Goal: Navigation & Orientation: Find specific page/section

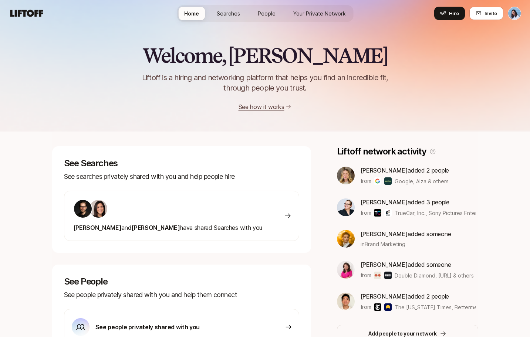
click at [230, 13] on span "Searches" at bounding box center [228, 14] width 23 height 8
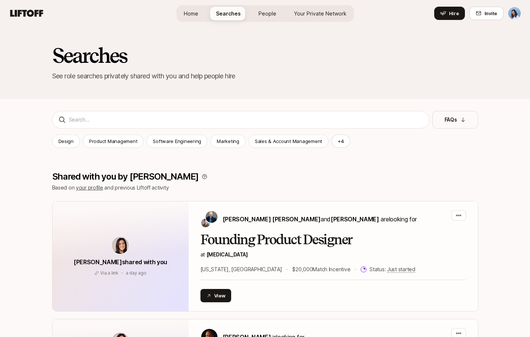
click at [263, 13] on span "People" at bounding box center [268, 14] width 18 height 8
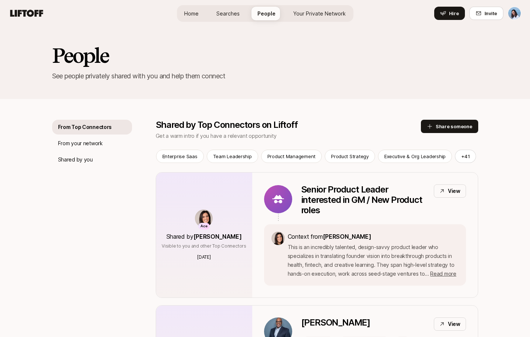
click at [312, 13] on span "Your Private Network" at bounding box center [319, 14] width 53 height 8
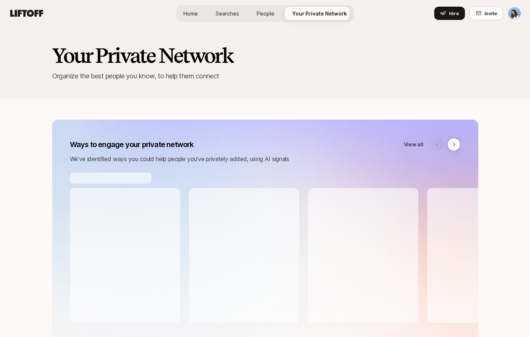
click at [219, 12] on span "Searches" at bounding box center [227, 14] width 23 height 8
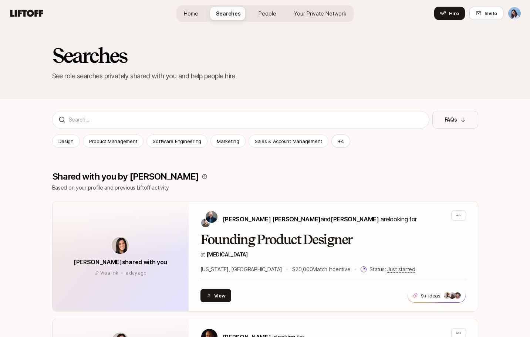
click at [198, 14] on span "Home" at bounding box center [191, 14] width 14 height 8
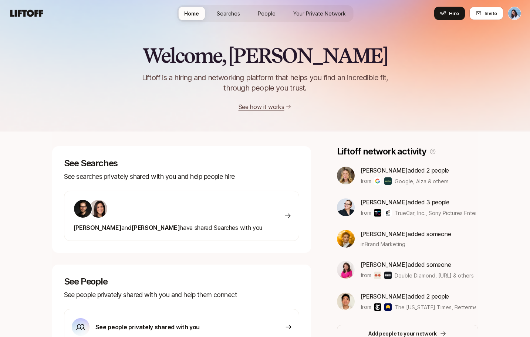
click at [228, 12] on span "Searches" at bounding box center [228, 14] width 23 height 8
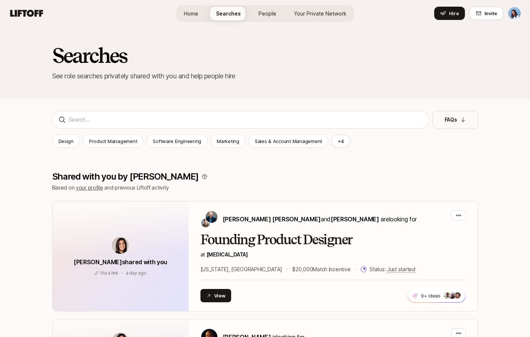
click at [197, 13] on span "Home" at bounding box center [191, 14] width 14 height 8
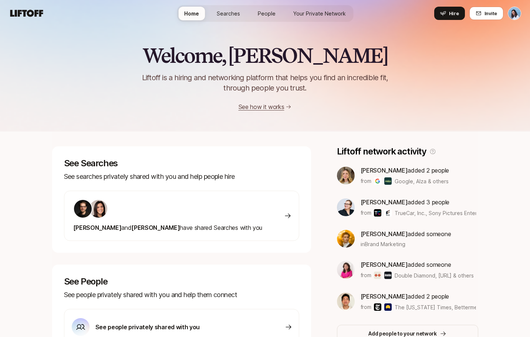
click at [272, 14] on span "People" at bounding box center [267, 14] width 18 height 8
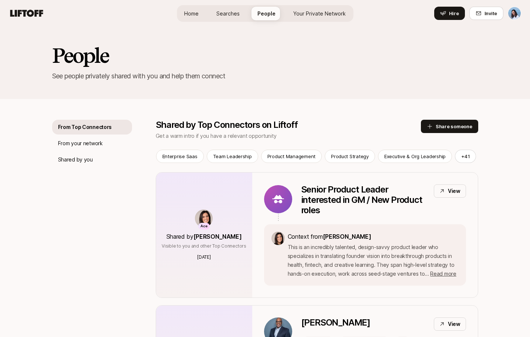
click at [314, 10] on span "Your Private Network" at bounding box center [319, 14] width 53 height 8
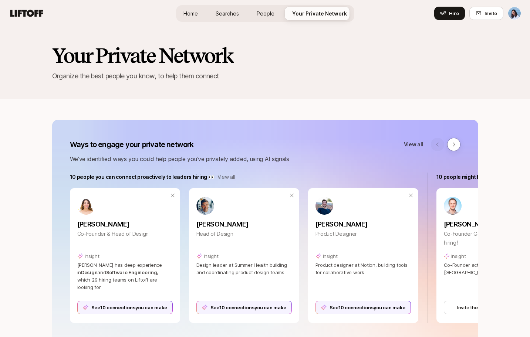
click at [269, 13] on span "People" at bounding box center [266, 14] width 18 height 8
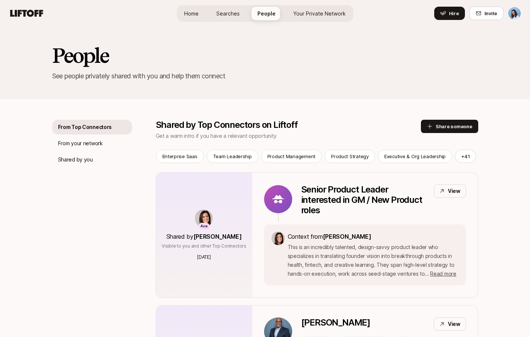
click at [232, 13] on span "Searches" at bounding box center [227, 14] width 23 height 8
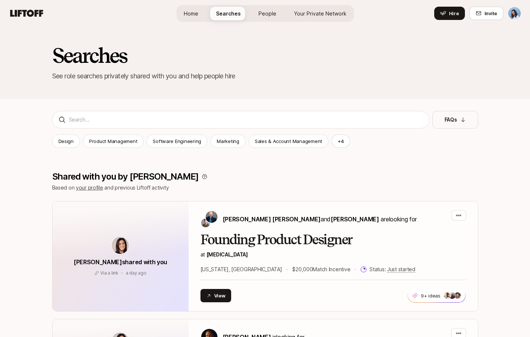
click at [198, 14] on span "Home" at bounding box center [191, 14] width 14 height 8
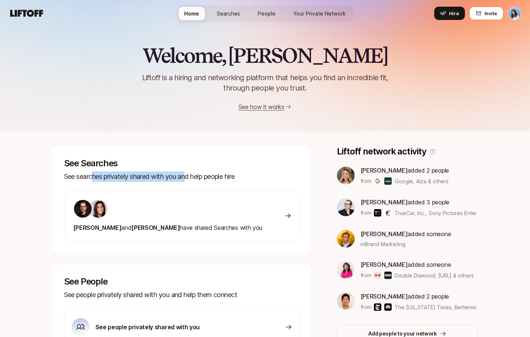
drag, startPoint x: 131, startPoint y: 177, endPoint x: 199, endPoint y: 180, distance: 68.9
click at [189, 180] on p "See searches privately shared with you and help people hire" at bounding box center [181, 177] width 235 height 10
click at [210, 180] on p "See searches privately shared with you and help people hire" at bounding box center [181, 177] width 235 height 10
click at [232, 15] on span "Searches" at bounding box center [228, 14] width 23 height 8
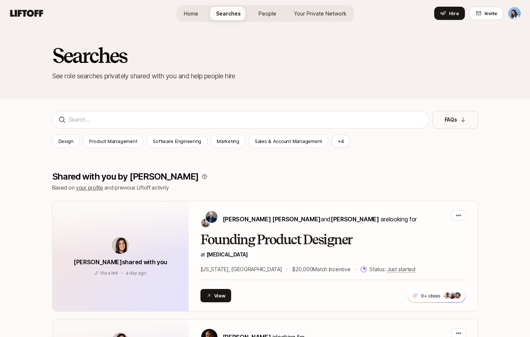
click at [191, 15] on span "Home" at bounding box center [191, 14] width 14 height 8
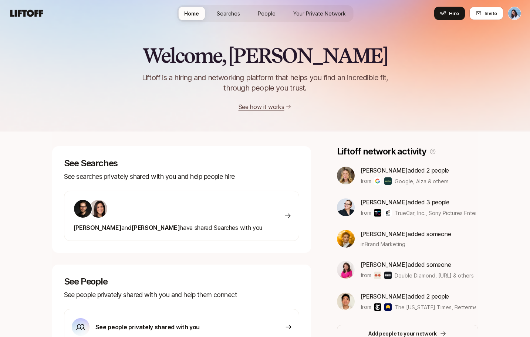
click at [261, 12] on span "People" at bounding box center [267, 14] width 18 height 8
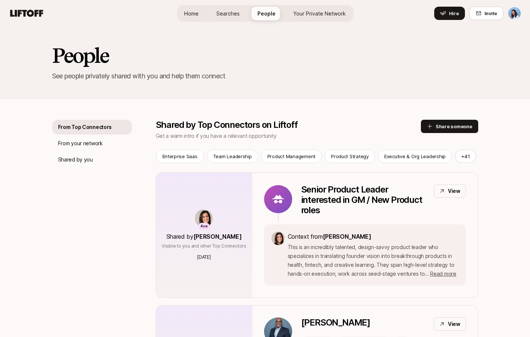
click at [201, 14] on link "Home" at bounding box center [191, 14] width 26 height 14
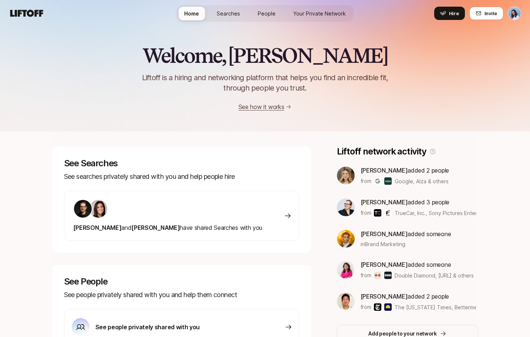
click at [274, 14] on span "People" at bounding box center [267, 14] width 18 height 8
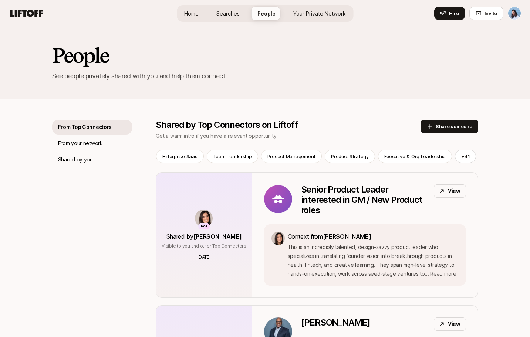
click at [193, 14] on span "Home" at bounding box center [191, 14] width 14 height 8
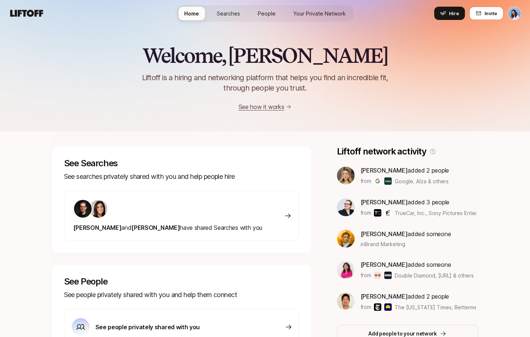
click at [303, 16] on span "Your Private Network" at bounding box center [319, 14] width 53 height 8
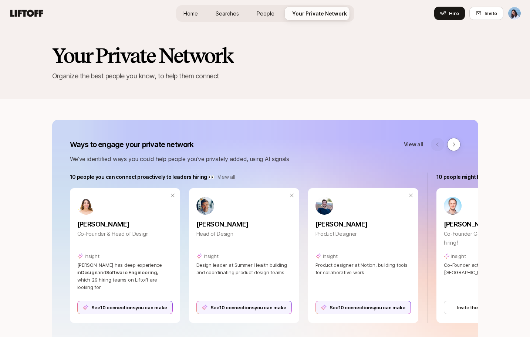
click at [175, 14] on div "Home Searches People Your Private Network Hire Hire Invite" at bounding box center [265, 13] width 512 height 13
click at [201, 12] on link "Home" at bounding box center [191, 14] width 26 height 14
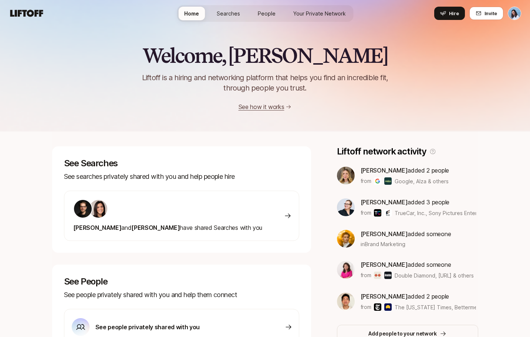
click at [239, 13] on span "Searches" at bounding box center [228, 14] width 23 height 8
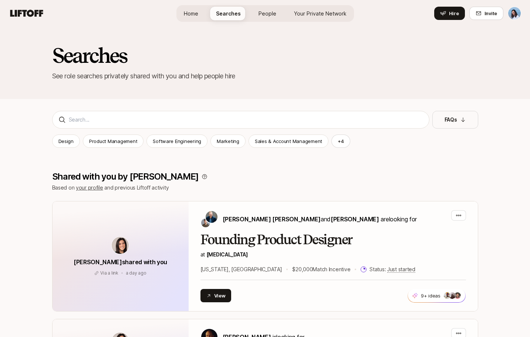
click at [197, 13] on span "Home" at bounding box center [191, 14] width 14 height 8
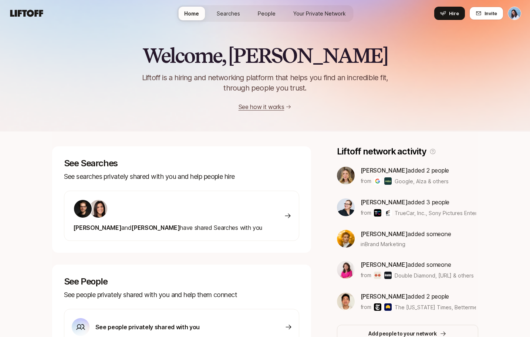
click at [234, 15] on span "Searches" at bounding box center [228, 14] width 23 height 8
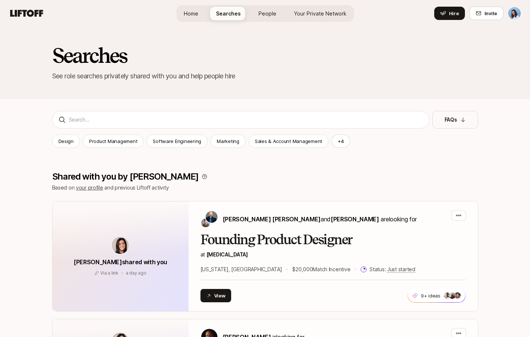
click at [201, 13] on link "Home" at bounding box center [191, 14] width 26 height 14
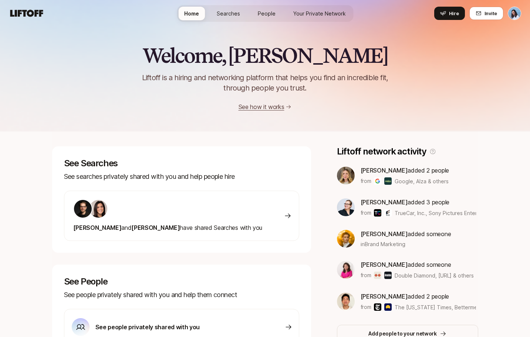
click at [231, 13] on span "Searches" at bounding box center [228, 14] width 23 height 8
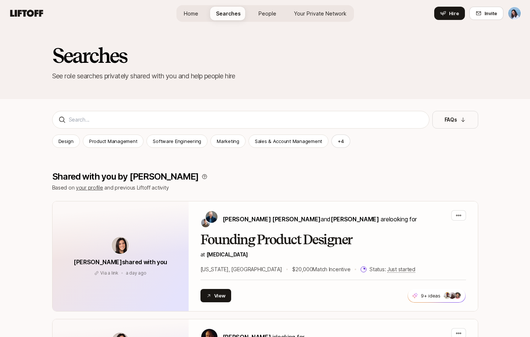
click at [267, 13] on span "People" at bounding box center [268, 14] width 18 height 8
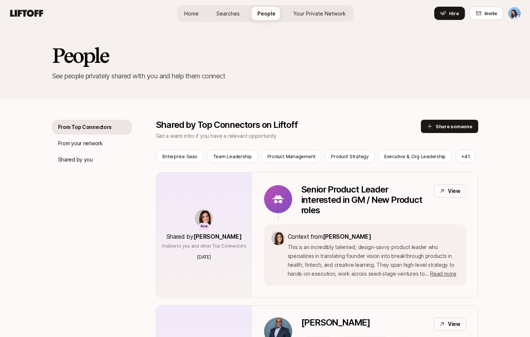
click at [319, 15] on span "Your Private Network" at bounding box center [319, 14] width 53 height 8
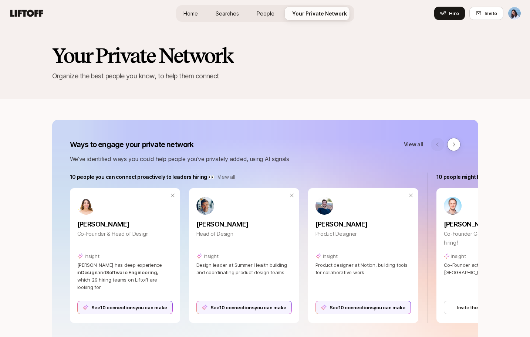
click at [201, 11] on link "Home" at bounding box center [191, 14] width 26 height 14
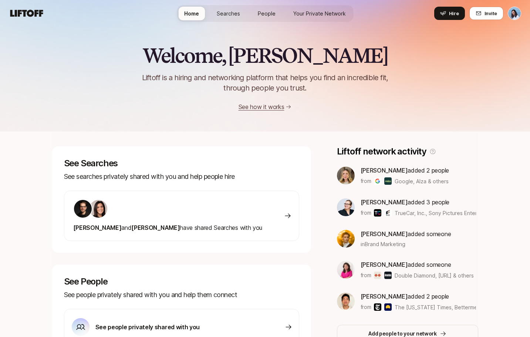
click at [236, 14] on span "Searches" at bounding box center [228, 14] width 23 height 8
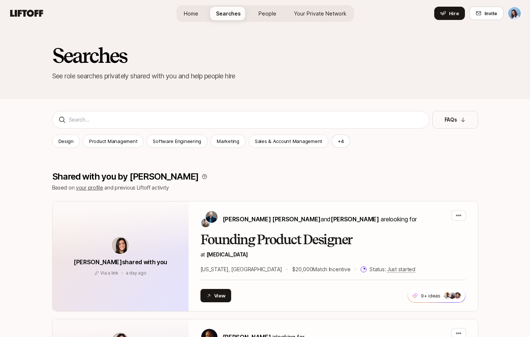
click at [191, 15] on span "Home" at bounding box center [191, 14] width 14 height 8
